Goal: Navigation & Orientation: Find specific page/section

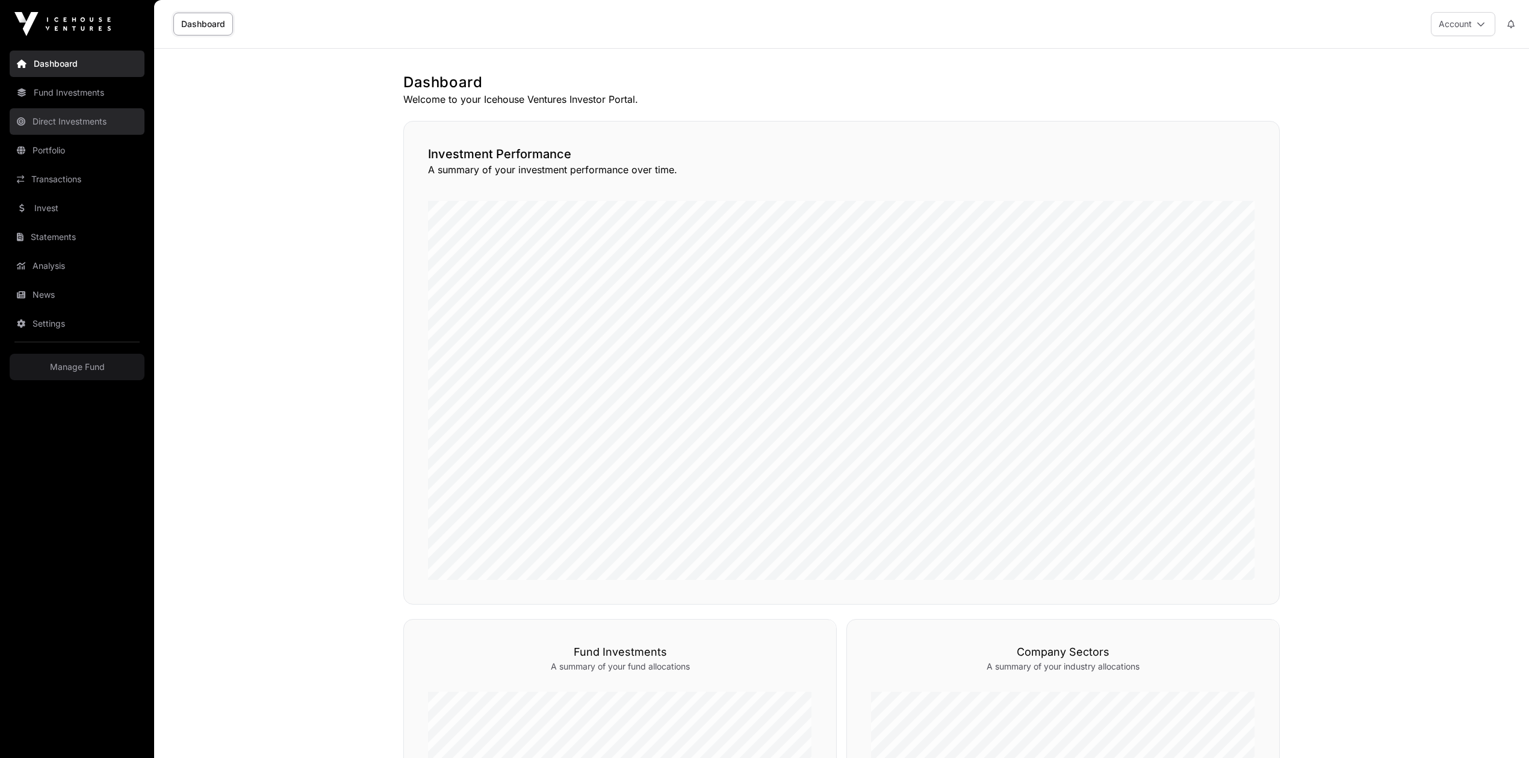
click at [51, 122] on link "Direct Investments" at bounding box center [77, 121] width 135 height 26
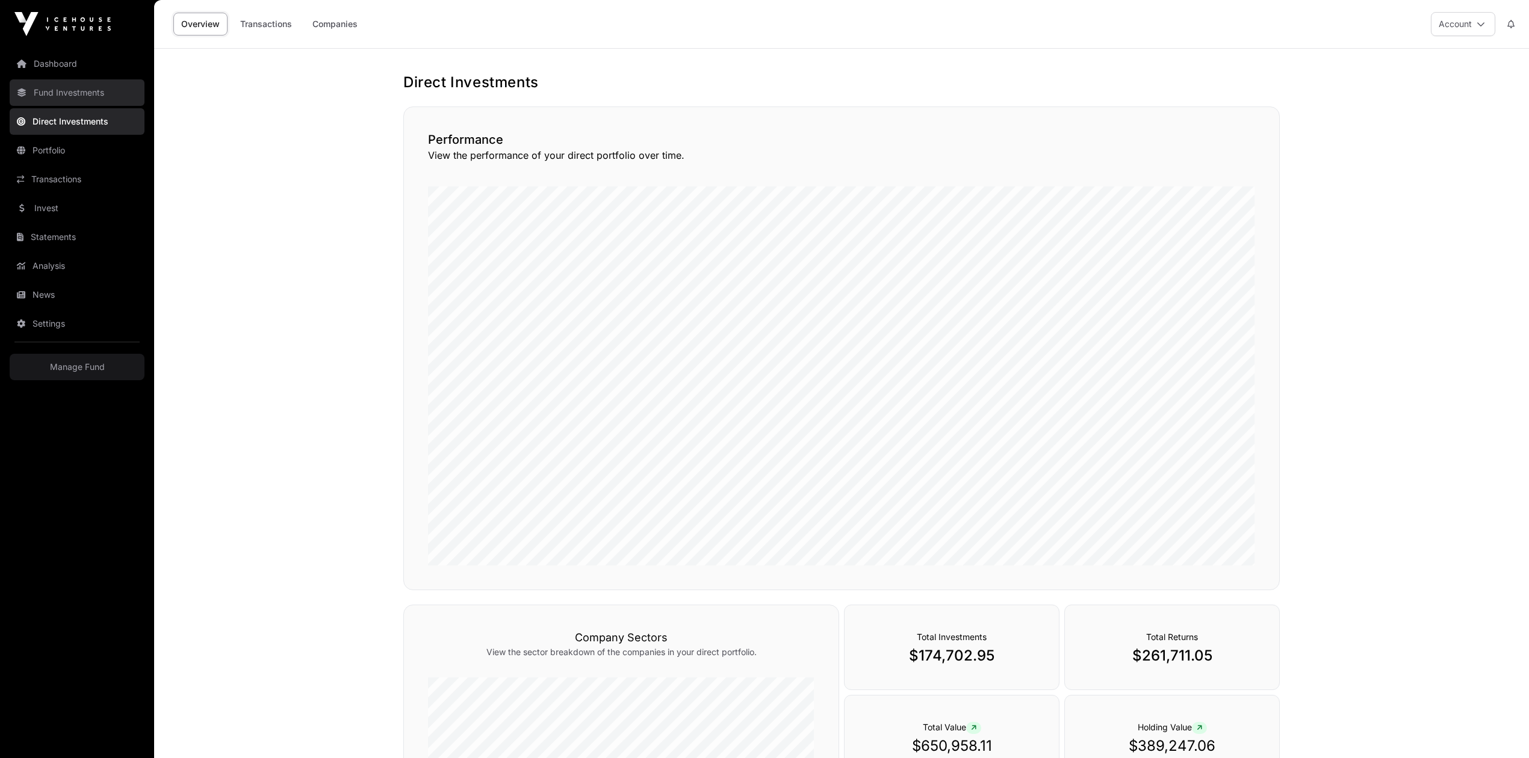
click at [78, 98] on link "Fund Investments" at bounding box center [77, 92] width 135 height 26
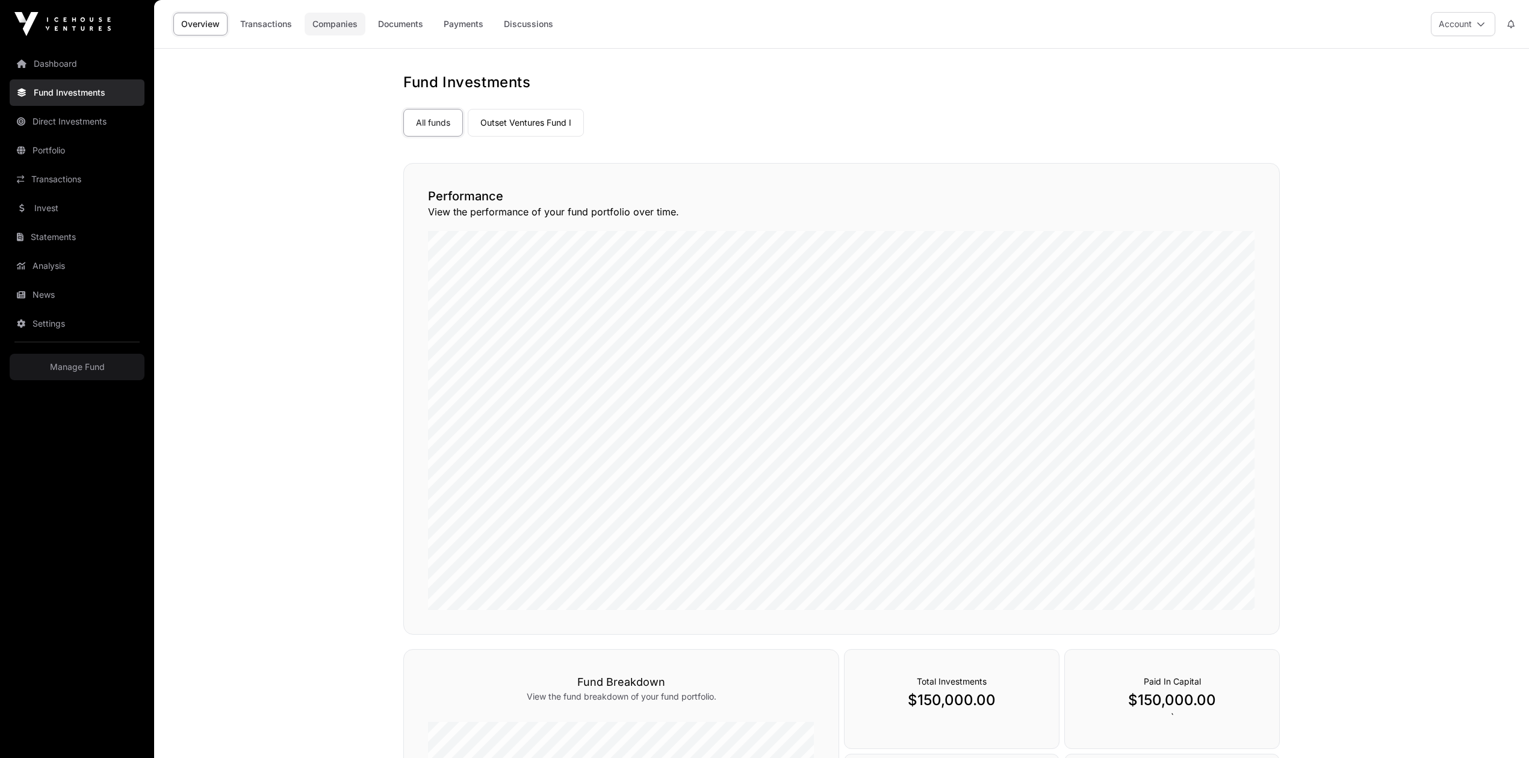
click at [338, 28] on link "Companies" at bounding box center [335, 24] width 61 height 23
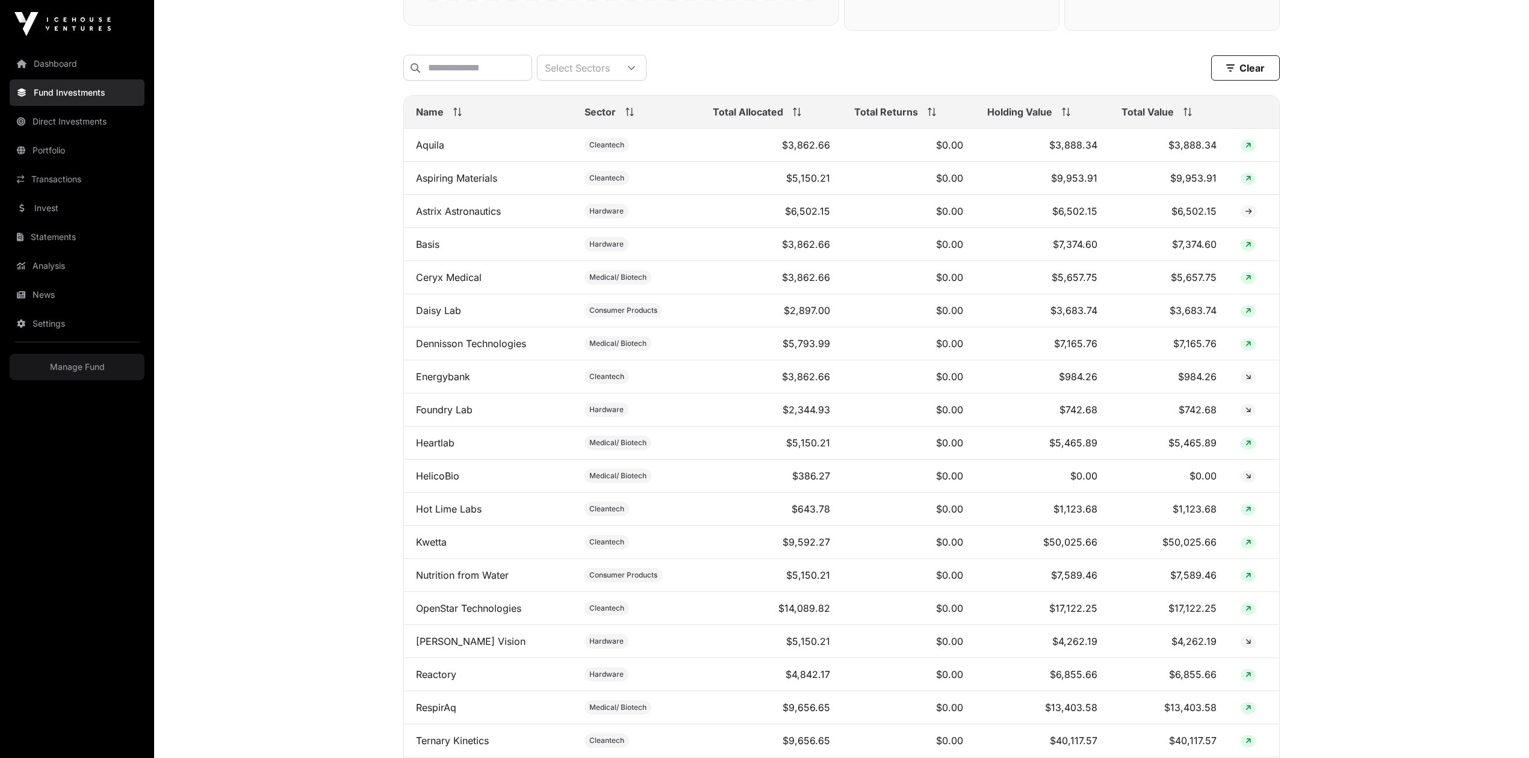
scroll to position [642, 0]
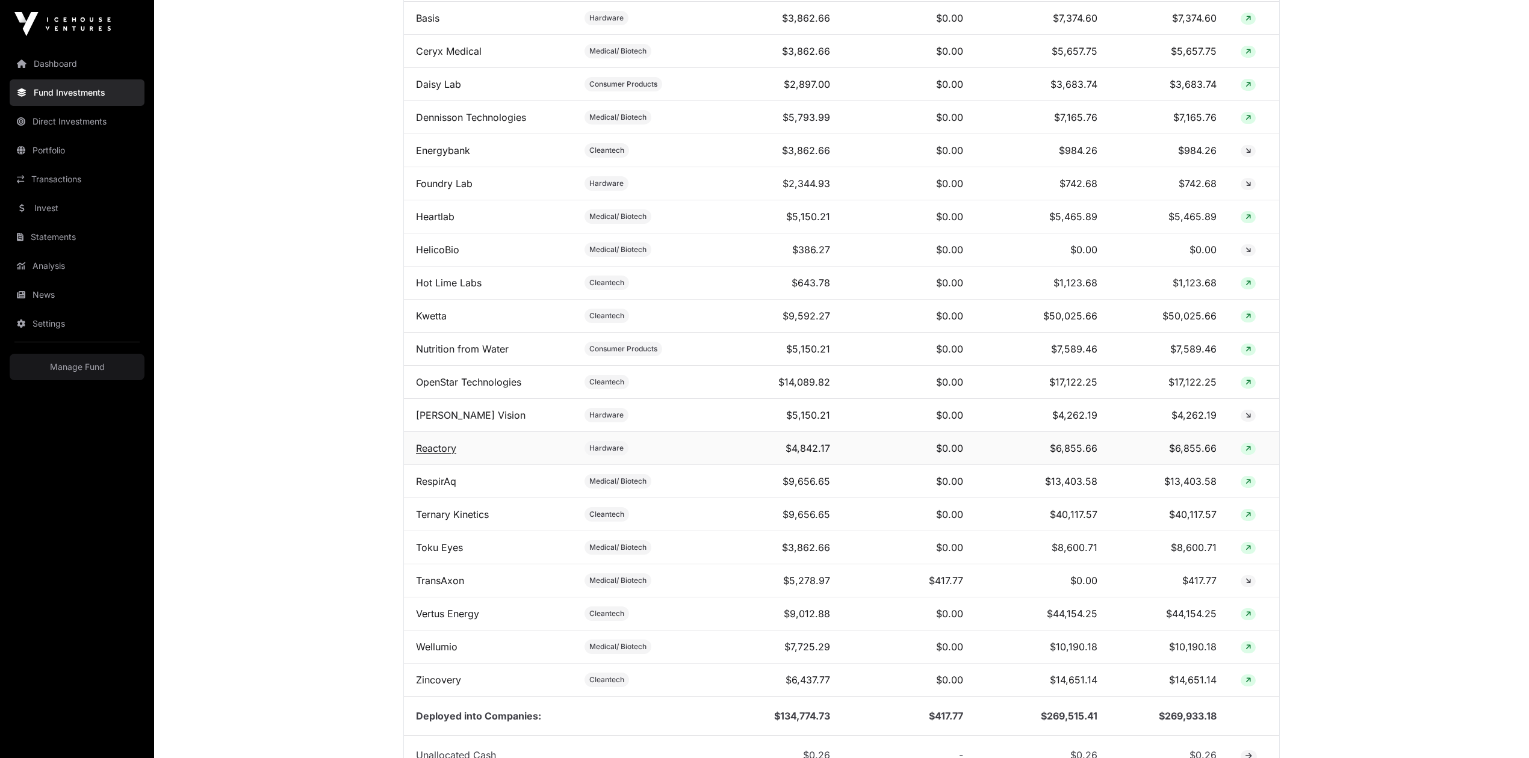
click at [451, 454] on link "Reactory" at bounding box center [436, 448] width 40 height 12
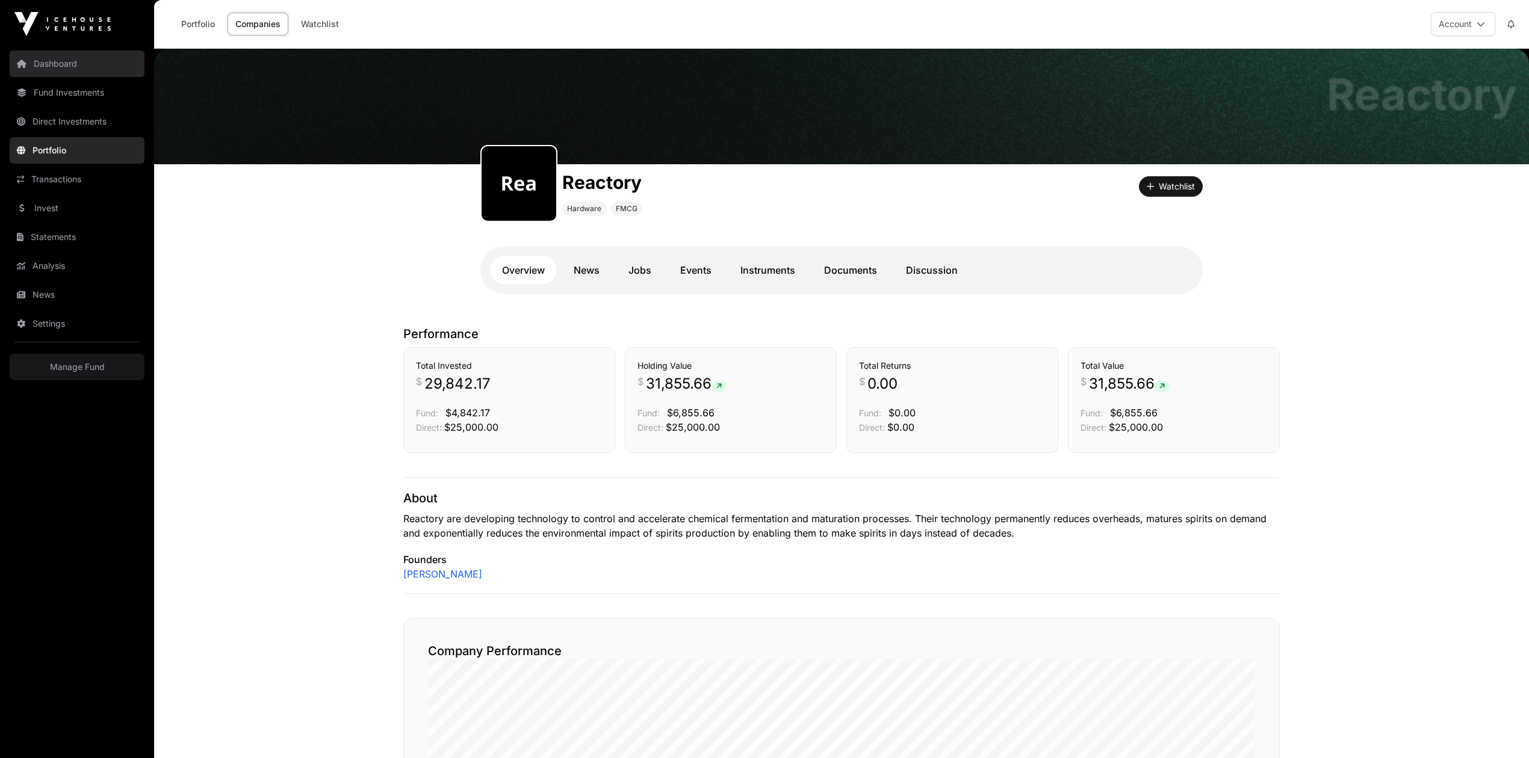
click at [54, 58] on link "Dashboard" at bounding box center [77, 64] width 135 height 26
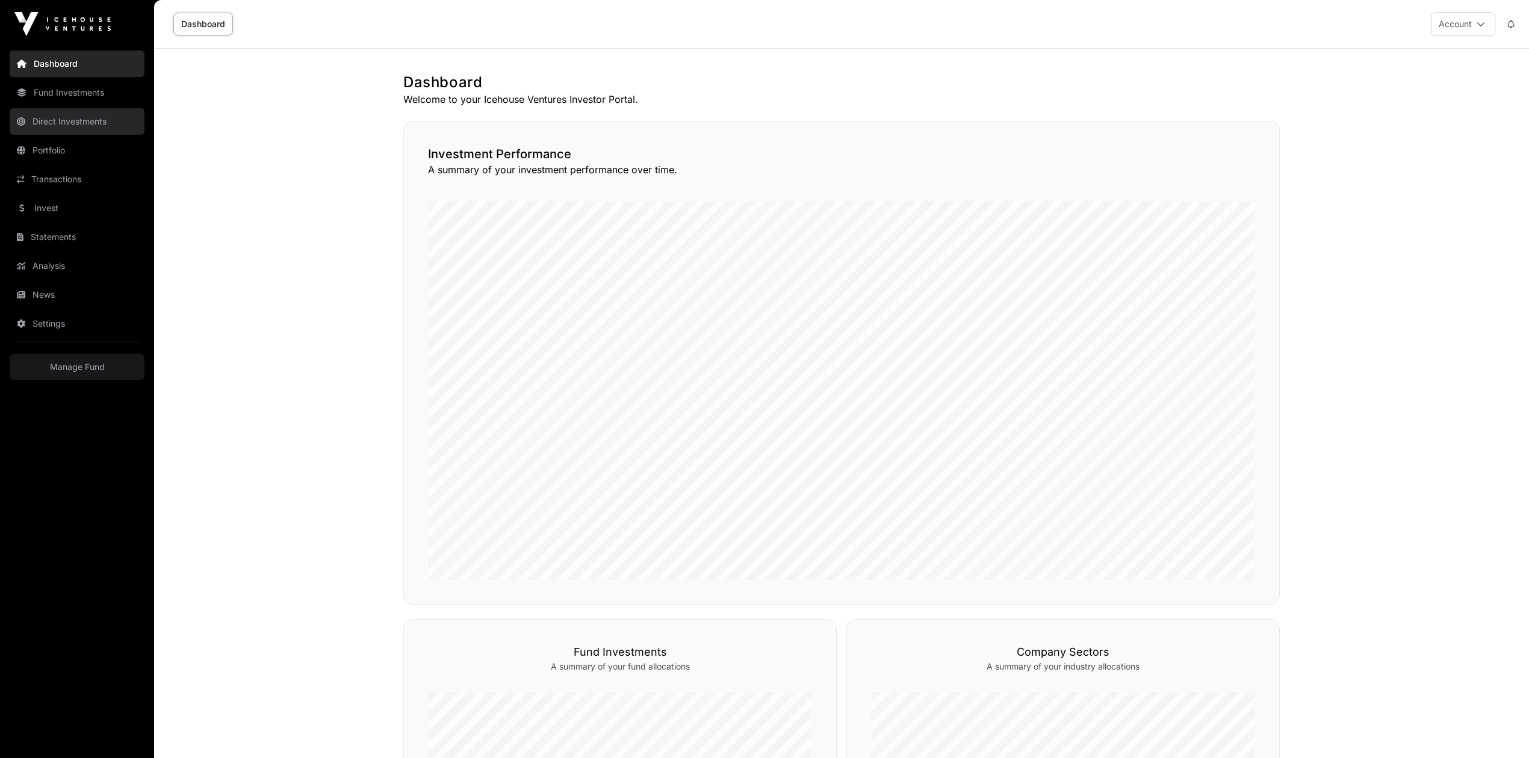
click at [82, 123] on link "Direct Investments" at bounding box center [77, 121] width 135 height 26
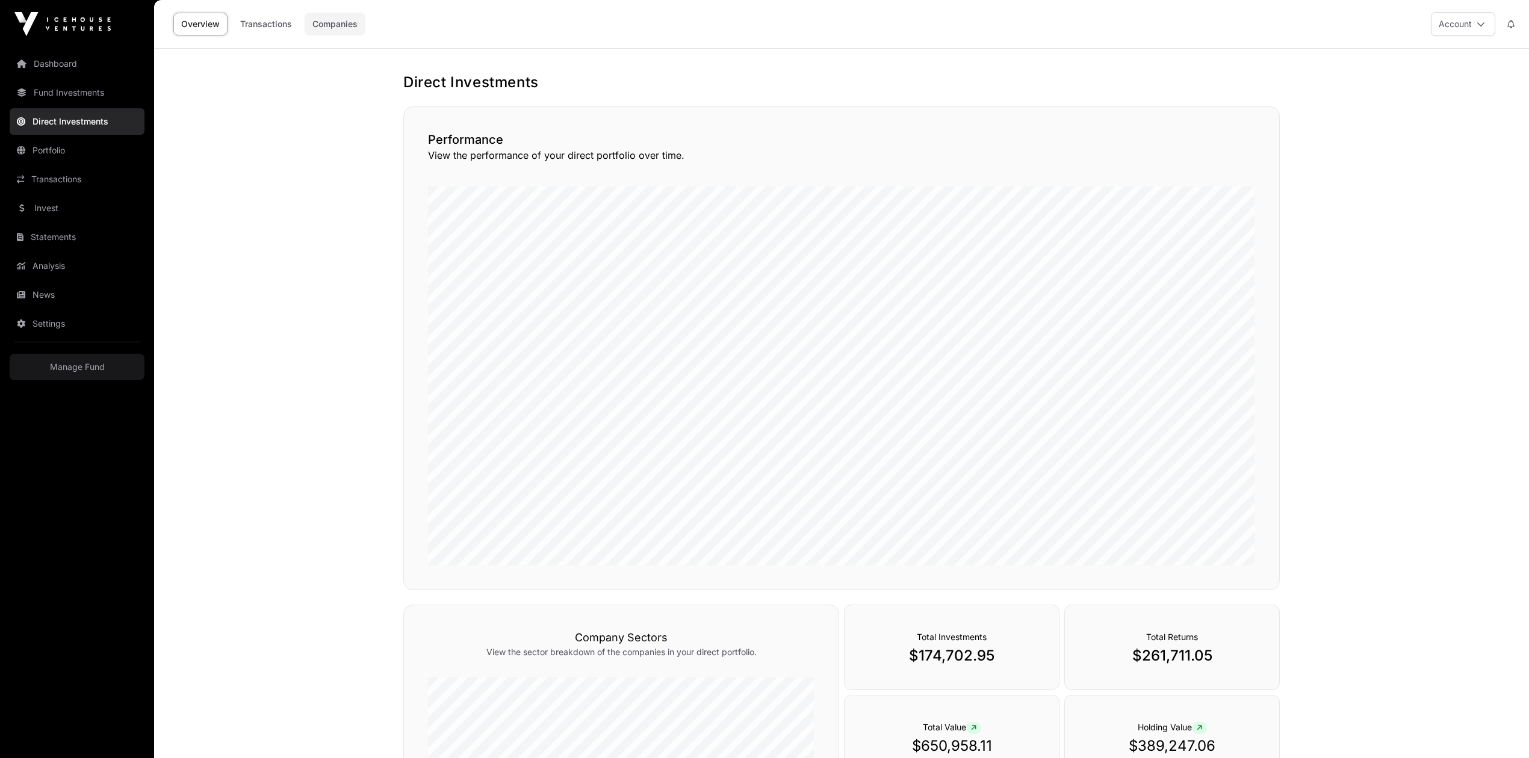
click at [342, 27] on link "Companies" at bounding box center [335, 24] width 61 height 23
